Goal: Find specific page/section: Find specific page/section

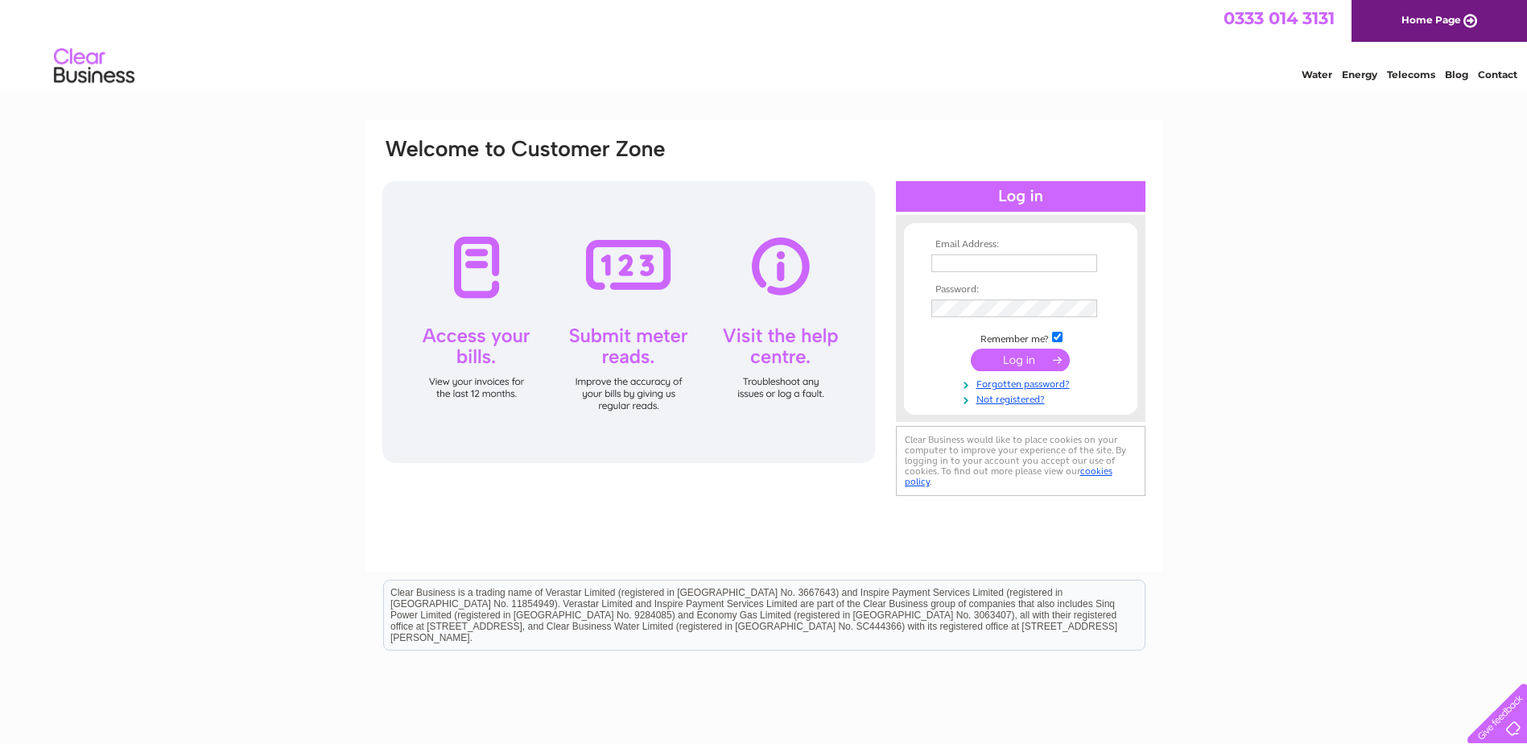
type input "tricia@blairandpatterson.co.uk"
click at [1021, 356] on input "submit" at bounding box center [1020, 360] width 99 height 23
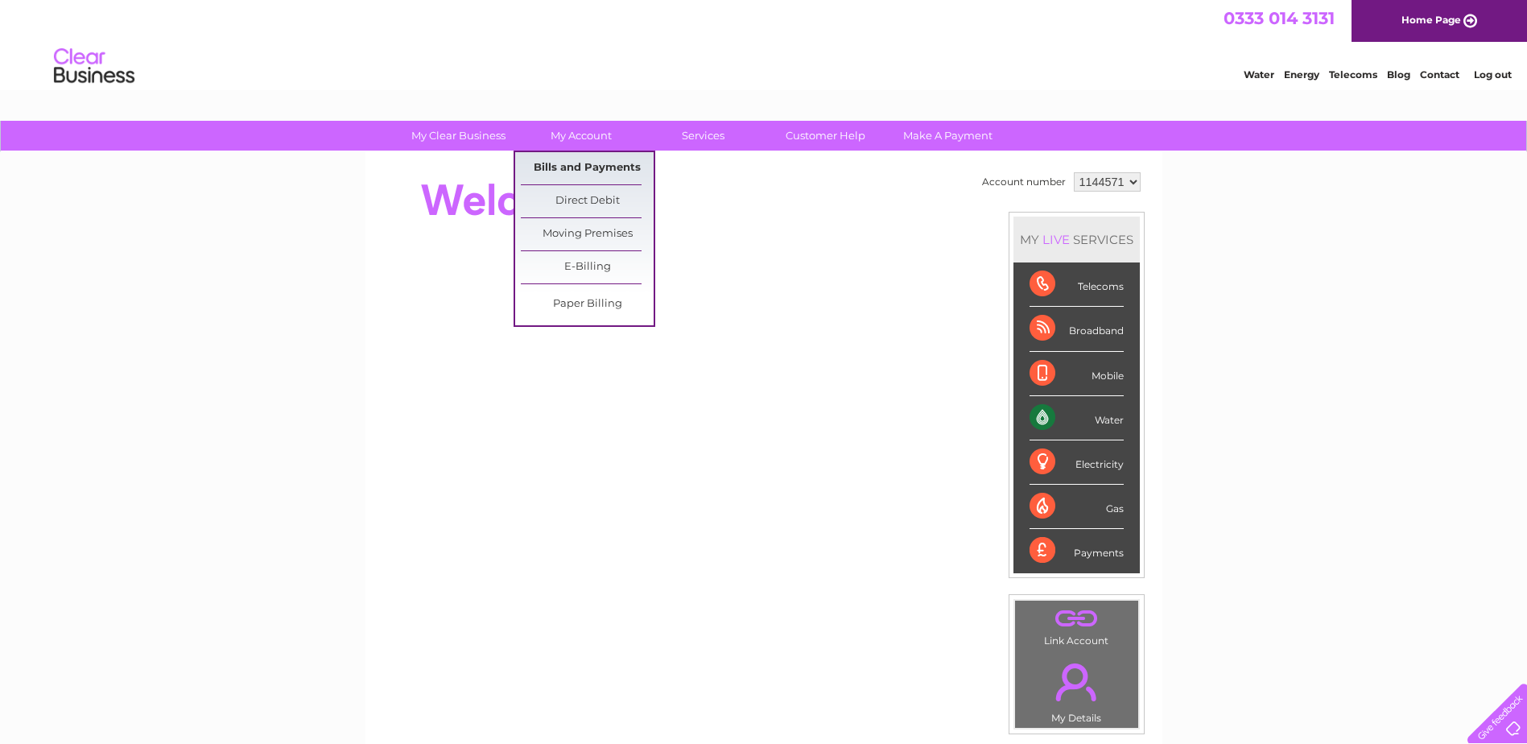
click at [573, 165] on link "Bills and Payments" at bounding box center [587, 168] width 133 height 32
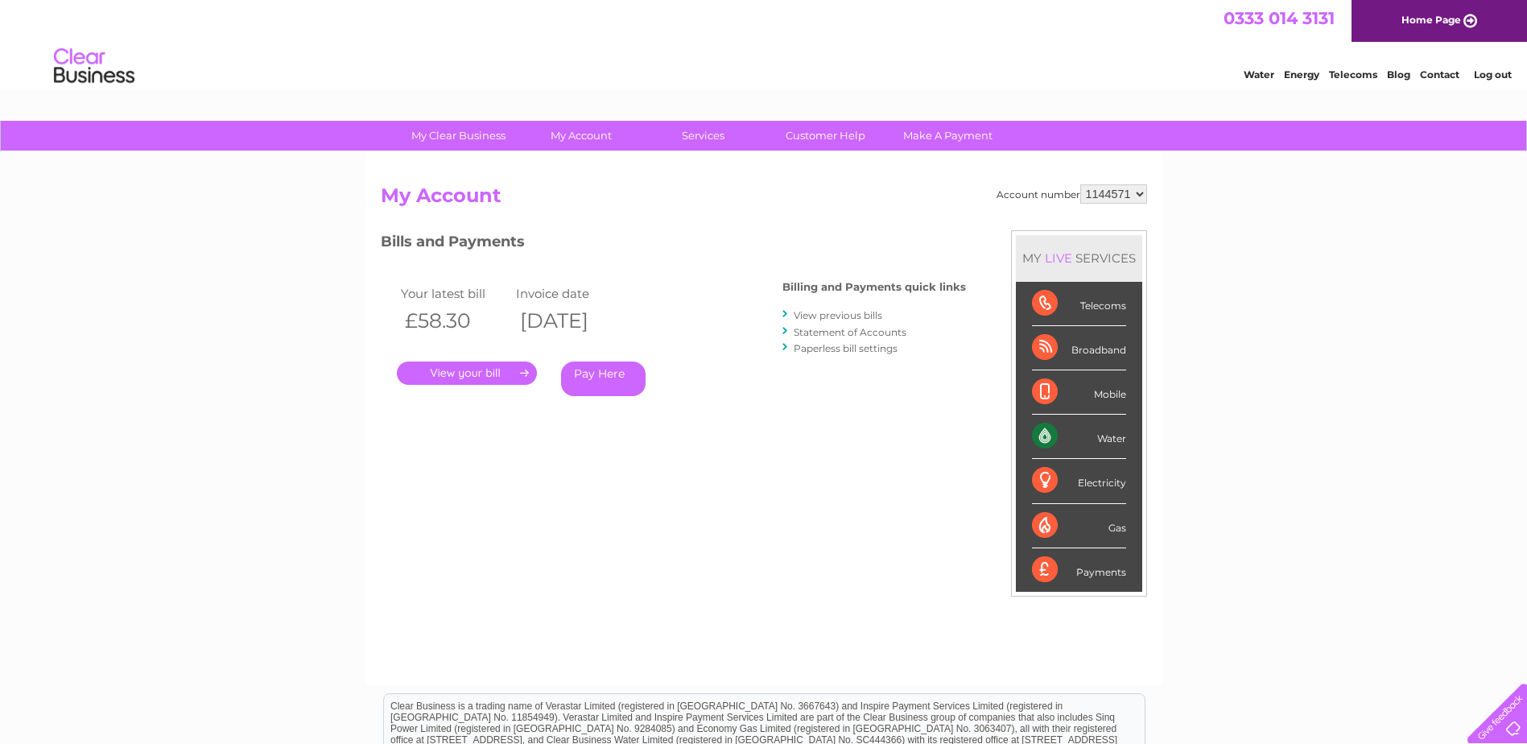
click at [510, 371] on link "." at bounding box center [467, 373] width 140 height 23
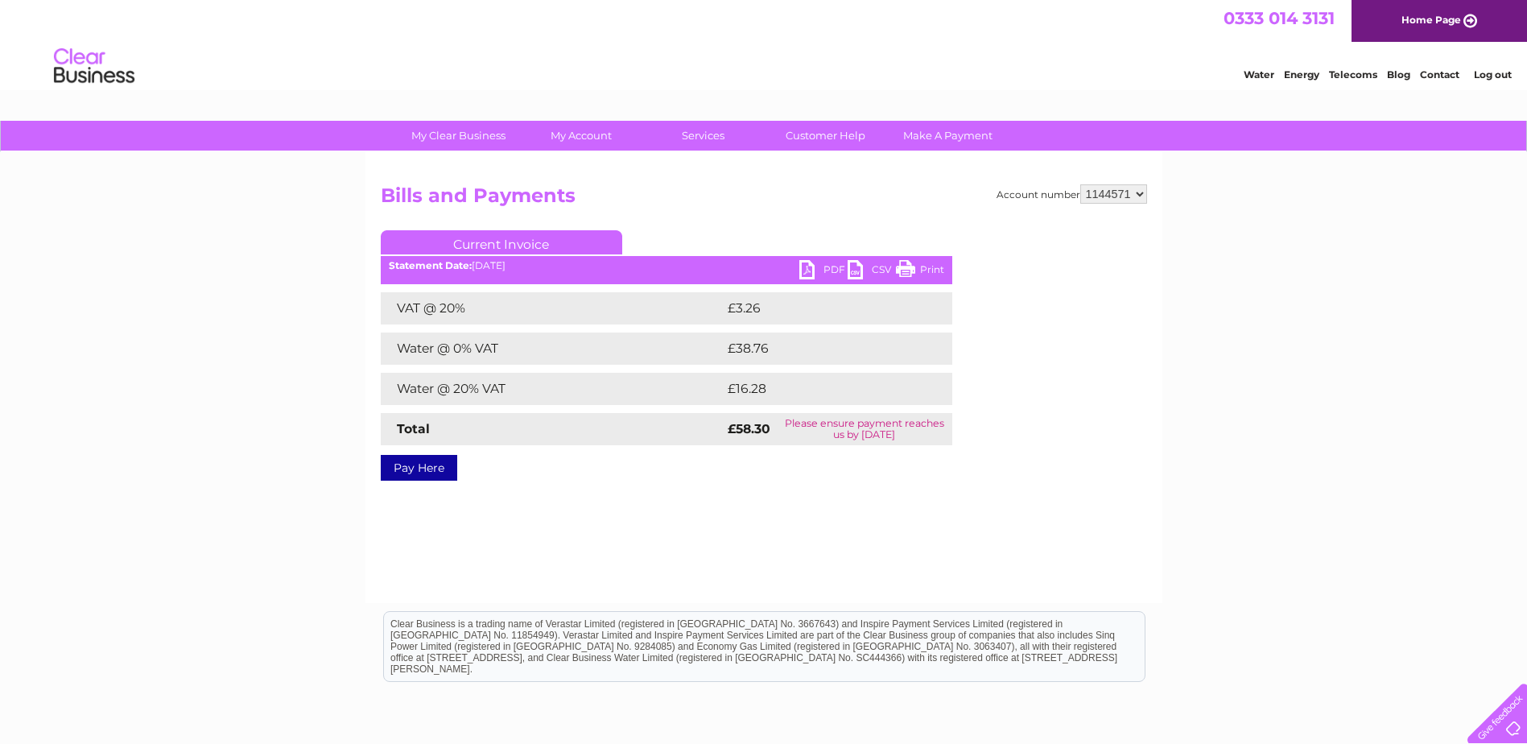
click at [824, 265] on link "PDF" at bounding box center [824, 271] width 48 height 23
